Goal: Task Accomplishment & Management: Use online tool/utility

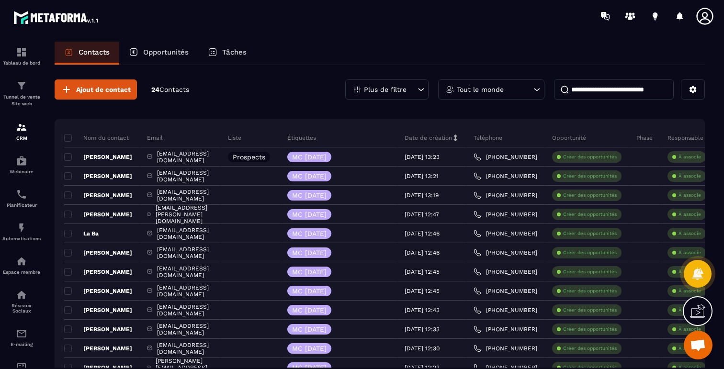
scroll to position [570, 0]
click at [12, 53] on div "Tableau de bord" at bounding box center [21, 55] width 38 height 19
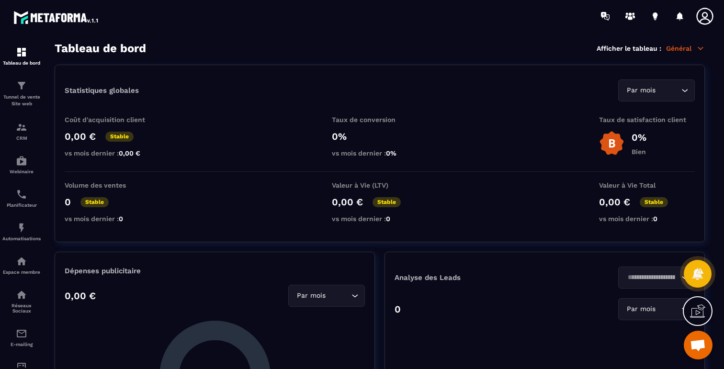
click at [682, 48] on p "Général" at bounding box center [685, 48] width 39 height 9
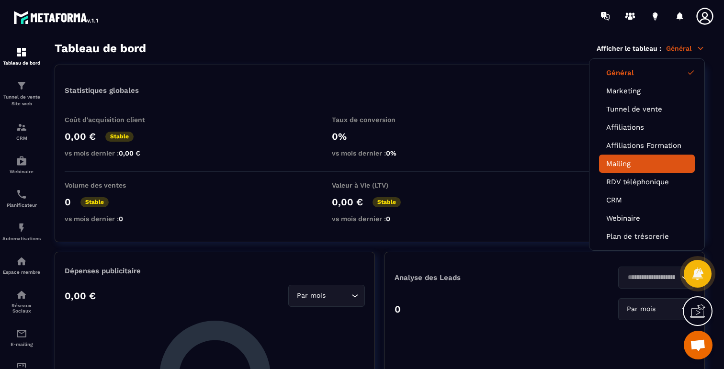
click at [622, 162] on link "Mailing" at bounding box center [646, 163] width 81 height 9
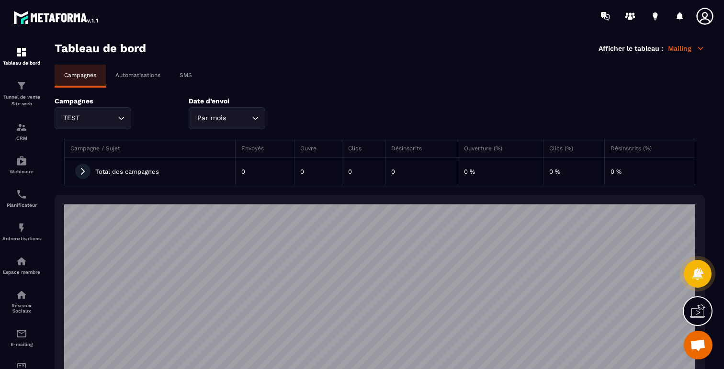
click at [138, 73] on p "Automatisations" at bounding box center [137, 75] width 45 height 7
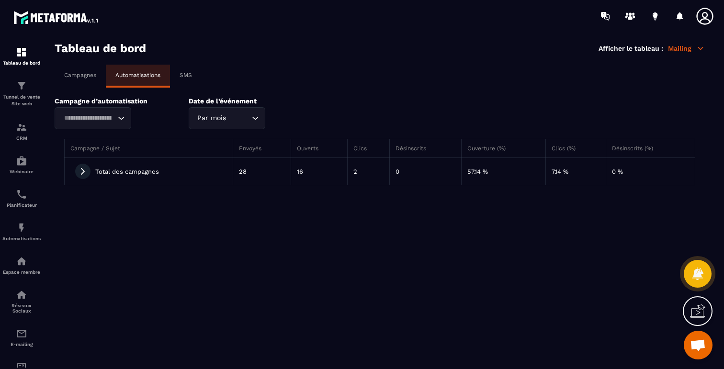
click at [84, 171] on icon at bounding box center [82, 171] width 9 height 9
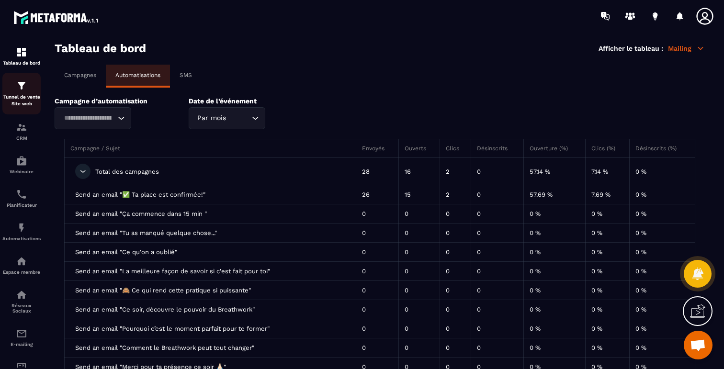
click at [26, 95] on p "Tunnel de vente Site web" at bounding box center [21, 100] width 38 height 13
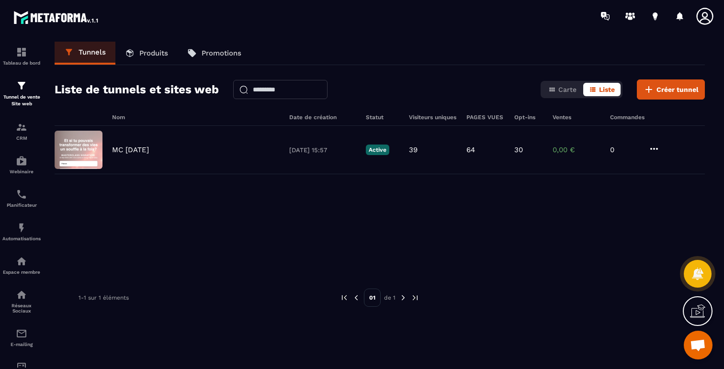
click at [148, 52] on p "Produits" at bounding box center [153, 53] width 29 height 9
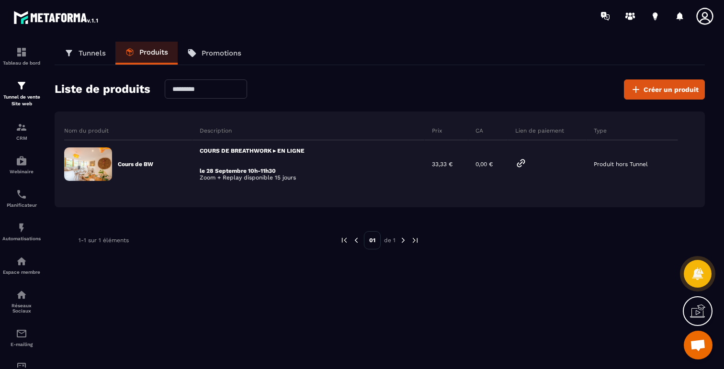
click at [217, 56] on p "Promotions" at bounding box center [221, 53] width 40 height 9
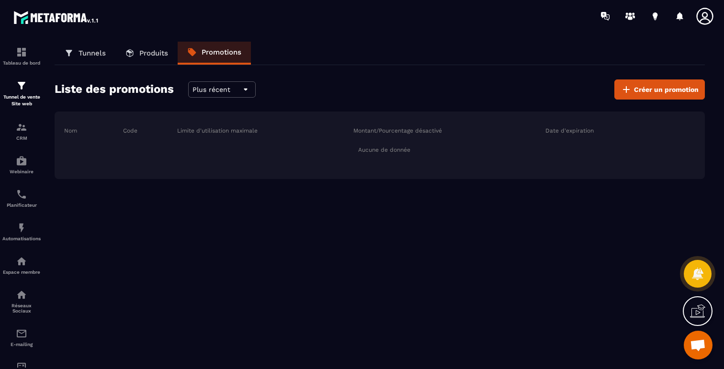
click at [150, 51] on p "Produits" at bounding box center [153, 53] width 29 height 9
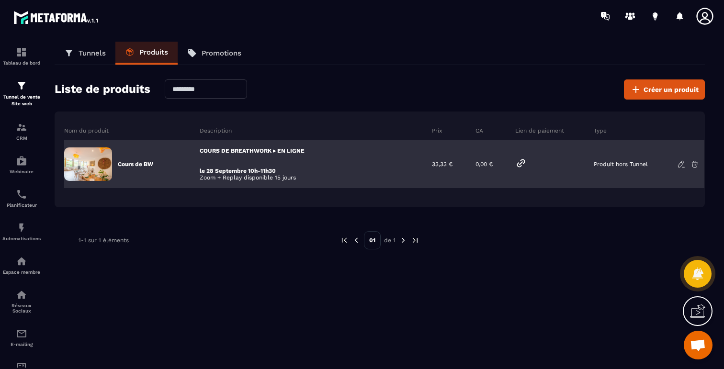
click at [523, 159] on icon at bounding box center [520, 162] width 7 height 7
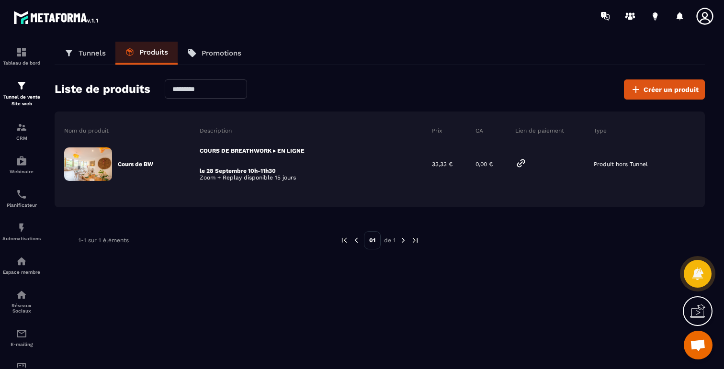
click at [93, 50] on p "Tunnels" at bounding box center [91, 53] width 27 height 9
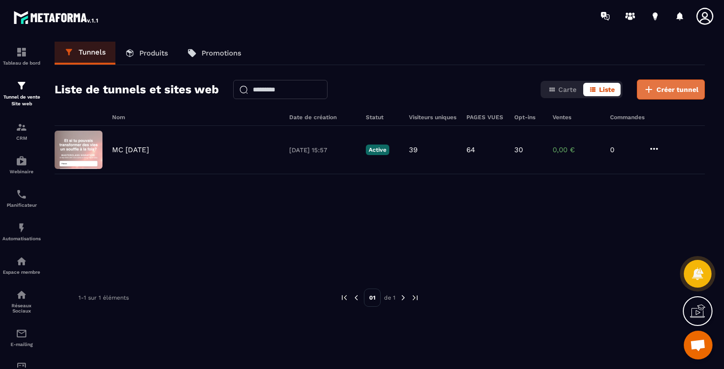
click at [653, 92] on icon at bounding box center [648, 89] width 11 height 11
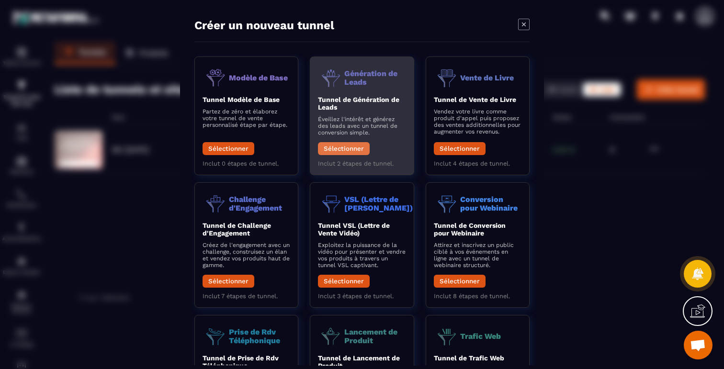
click at [351, 148] on button "Sélectionner" at bounding box center [344, 148] width 52 height 13
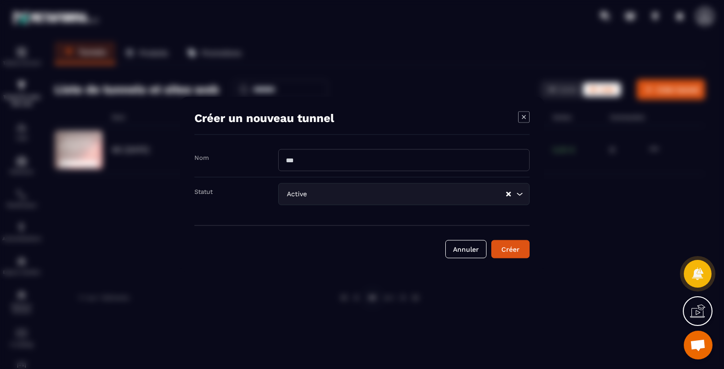
click at [363, 159] on input "Modal window" at bounding box center [403, 160] width 251 height 22
type input "****"
click at [513, 250] on div "Créer" at bounding box center [510, 249] width 26 height 10
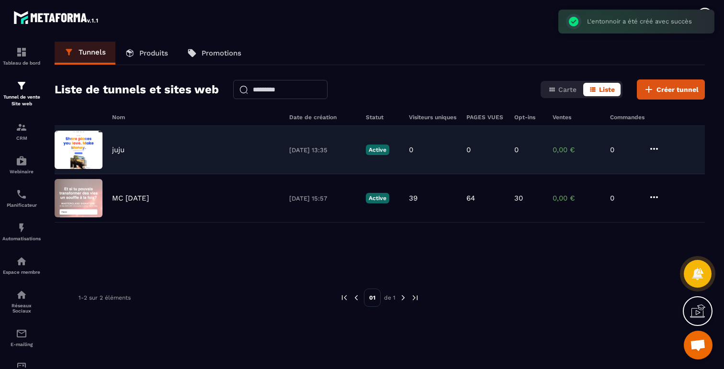
click at [86, 143] on img at bounding box center [79, 150] width 48 height 38
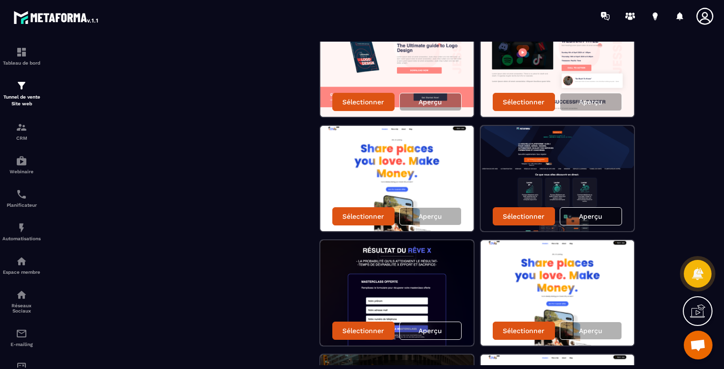
scroll to position [342, 0]
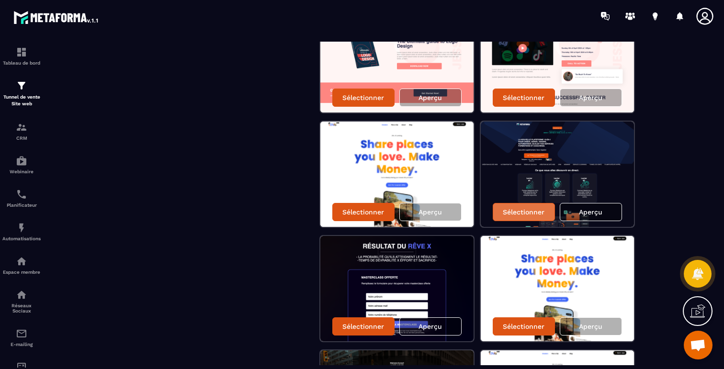
click at [520, 211] on p "Sélectionner" at bounding box center [523, 212] width 42 height 8
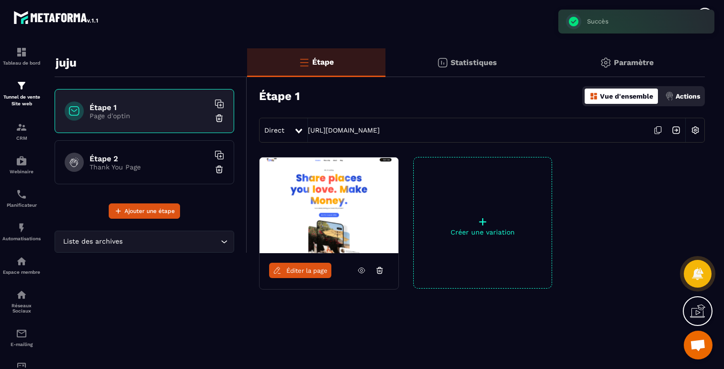
click at [338, 210] on img at bounding box center [328, 205] width 139 height 96
click at [308, 273] on span "Éditer la page" at bounding box center [306, 270] width 41 height 7
